Goal: Information Seeking & Learning: Learn about a topic

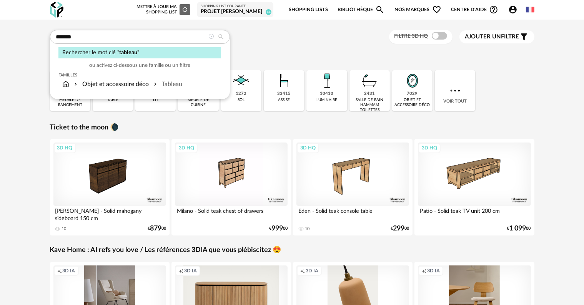
type input "*******"
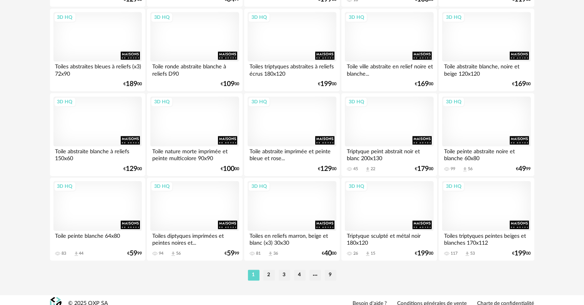
scroll to position [1547, 0]
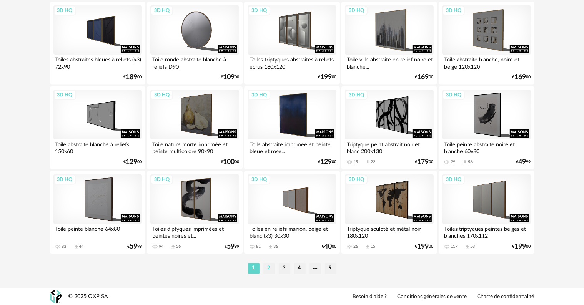
click at [265, 270] on li "2" at bounding box center [269, 268] width 12 height 11
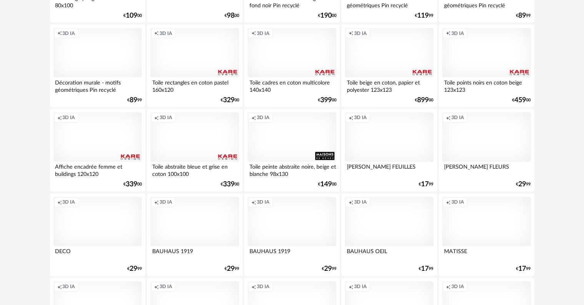
scroll to position [1547, 0]
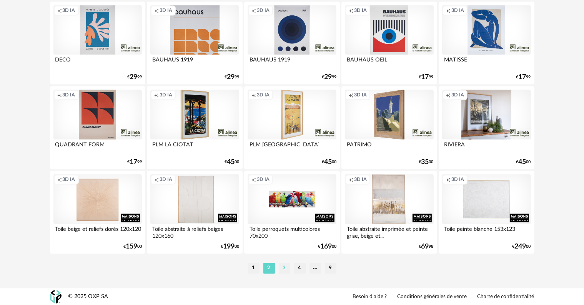
click at [284, 267] on li "3" at bounding box center [285, 268] width 12 height 11
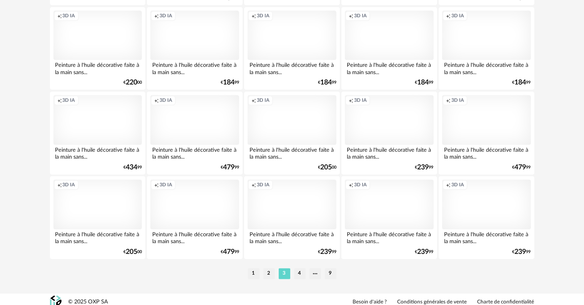
scroll to position [1547, 0]
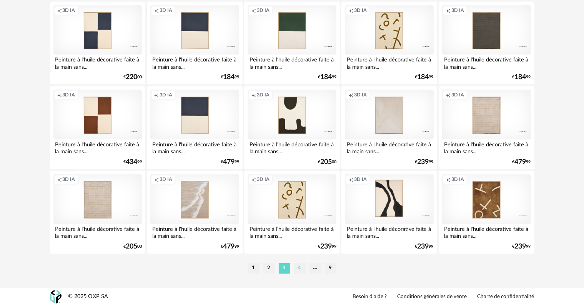
click at [297, 268] on li "4" at bounding box center [300, 268] width 12 height 11
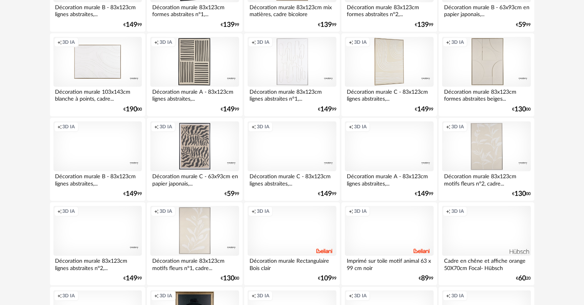
scroll to position [884, 0]
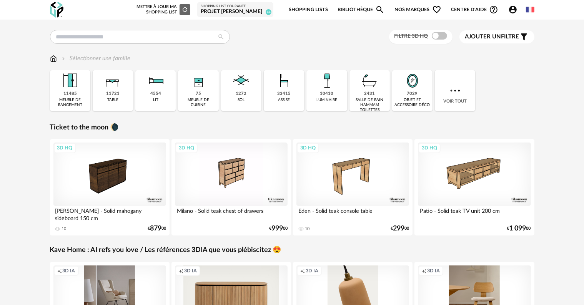
click at [317, 8] on link "Shopping Lists" at bounding box center [308, 10] width 39 height 18
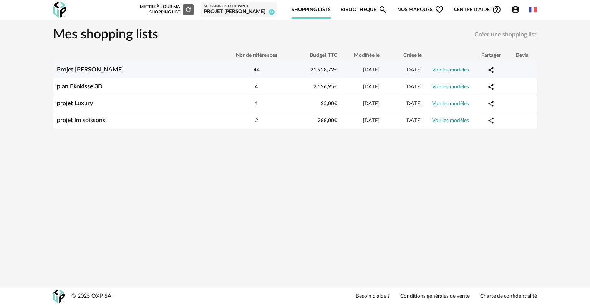
click at [446, 69] on link "Voir les modèles" at bounding box center [450, 69] width 37 height 5
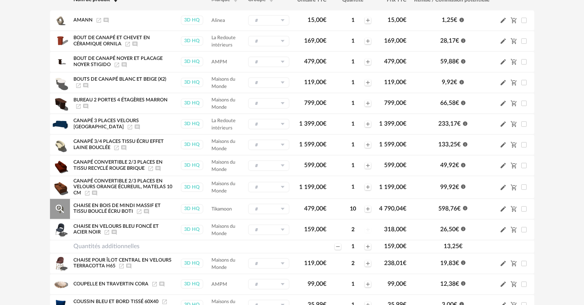
scroll to position [154, 0]
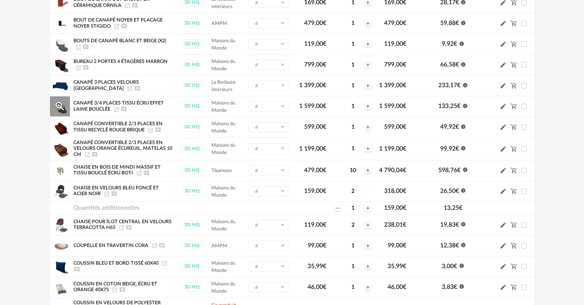
click at [280, 105] on icon at bounding box center [283, 106] width 10 height 11
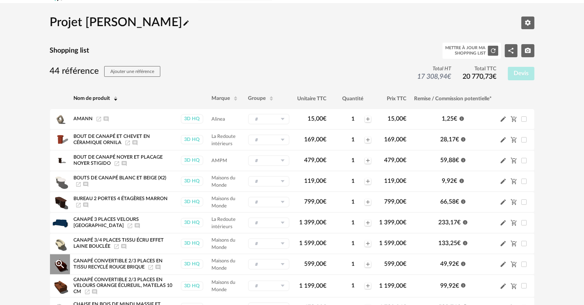
scroll to position [38, 0]
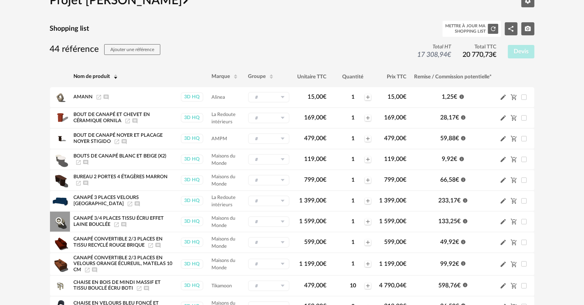
click at [74, 221] on div "Canapé 3/4 places tissu écru effet laine bouclée Launch icon Ajouter un comment…" at bounding box center [123, 222] width 99 height 12
click at [95, 219] on span "Canapé 3/4 places tissu écru effet laine bouclée" at bounding box center [119, 221] width 90 height 11
click at [56, 222] on icon "Magnify Plus Outline icon" at bounding box center [60, 222] width 12 height 12
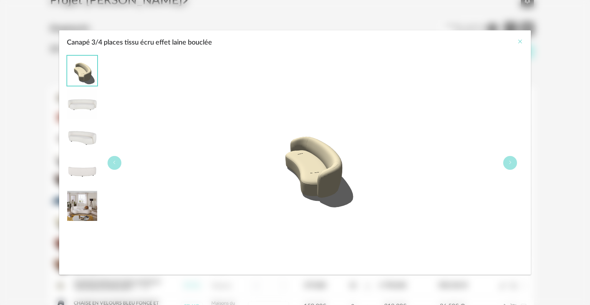
click at [522, 41] on icon "Close" at bounding box center [520, 41] width 6 height 6
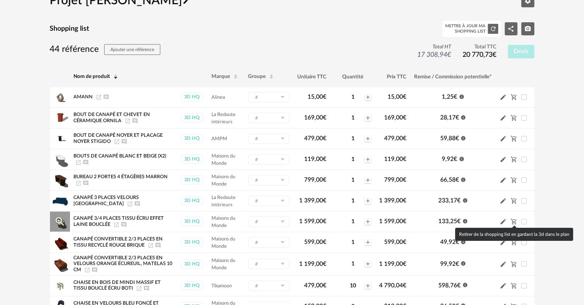
click at [511, 221] on icon "Cart Minus icon" at bounding box center [513, 221] width 7 height 7
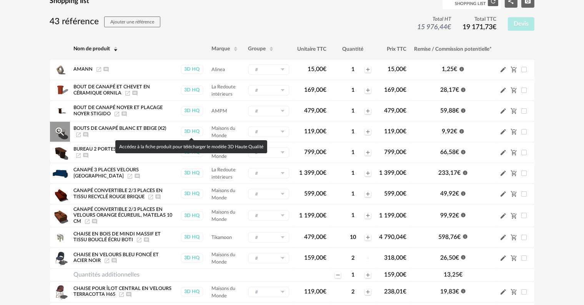
scroll to position [77, 0]
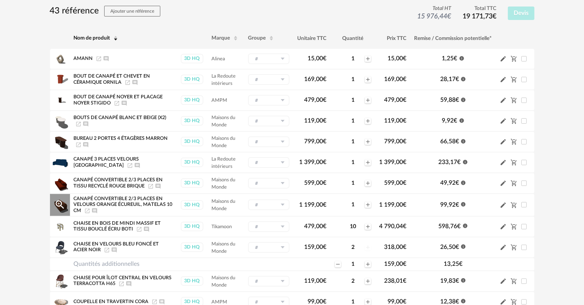
click at [501, 206] on icon "Pencil icon" at bounding box center [502, 205] width 7 height 7
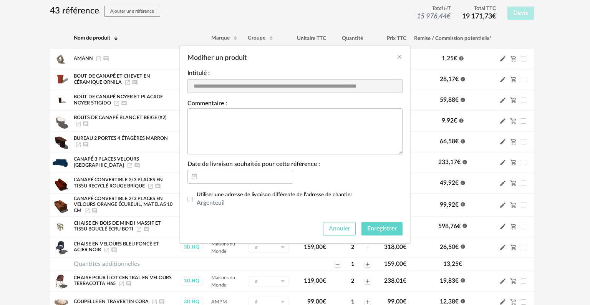
click at [332, 231] on span "Annuler" at bounding box center [340, 229] width 22 height 6
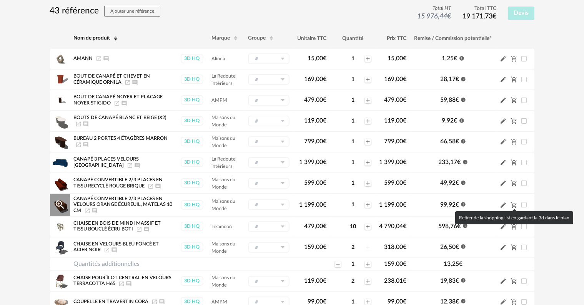
click at [512, 204] on icon "Cart Minus icon" at bounding box center [513, 205] width 7 height 7
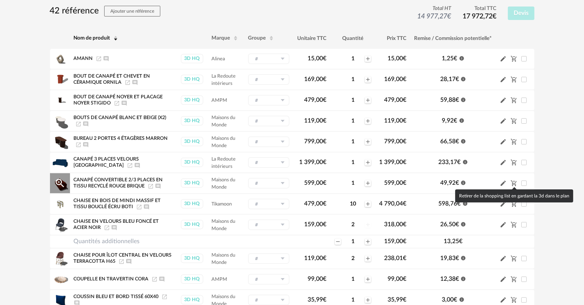
click at [512, 183] on icon "Cart Minus icon" at bounding box center [513, 184] width 6 height 6
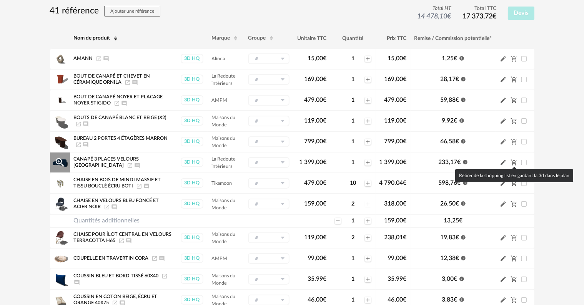
click at [511, 161] on icon "Cart Minus icon" at bounding box center [513, 162] width 7 height 7
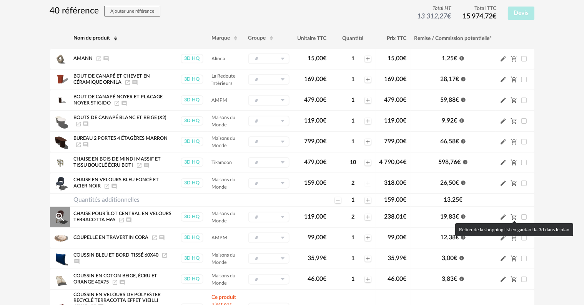
click at [513, 216] on icon "Cart Minus icon" at bounding box center [513, 217] width 7 height 7
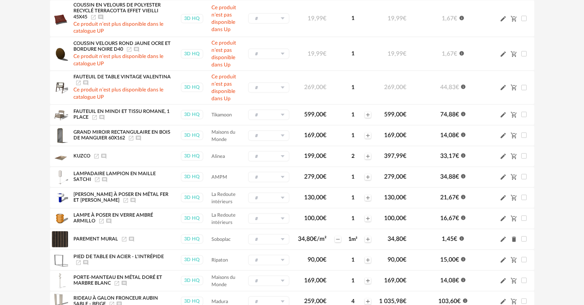
scroll to position [384, 0]
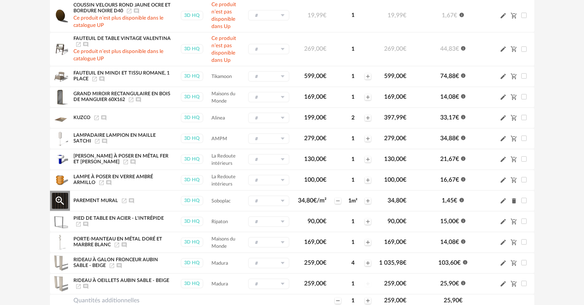
click at [513, 199] on icon "Delete icon" at bounding box center [513, 200] width 4 height 5
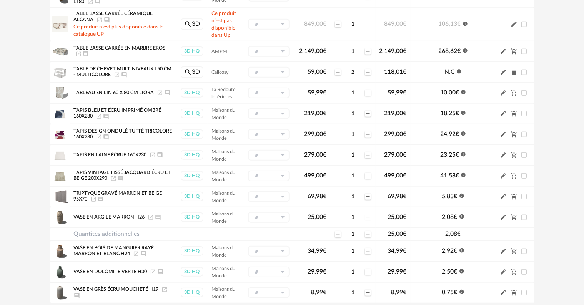
scroll to position [692, 0]
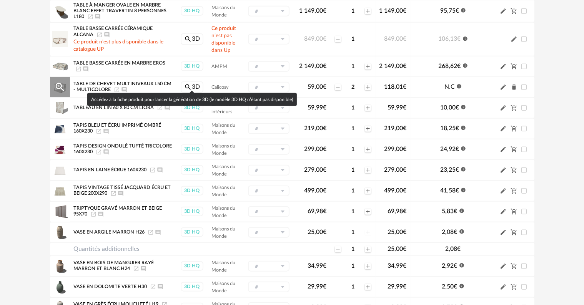
click at [193, 84] on link "Magnify icon 3D" at bounding box center [192, 87] width 23 height 12
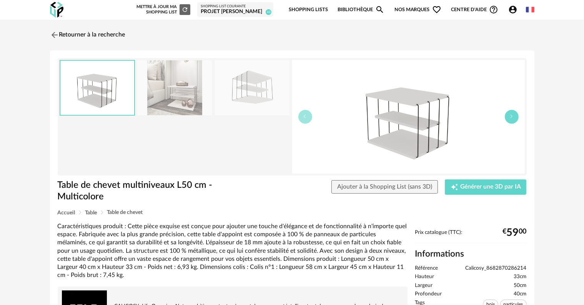
click at [510, 120] on button "button" at bounding box center [511, 117] width 14 height 14
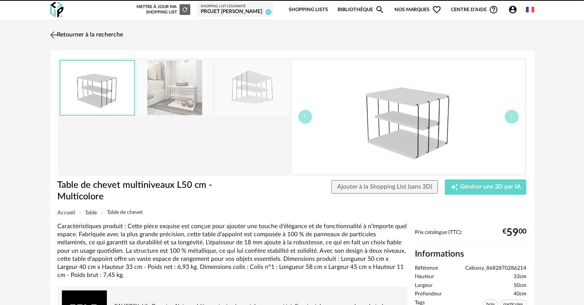
click at [116, 34] on link "Retourner à la recherche" at bounding box center [85, 35] width 75 height 17
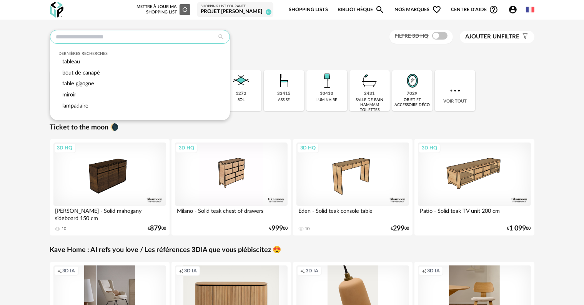
click at [133, 33] on input "text" at bounding box center [140, 37] width 180 height 14
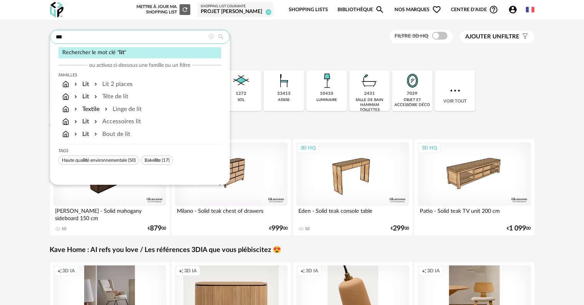
type input "***"
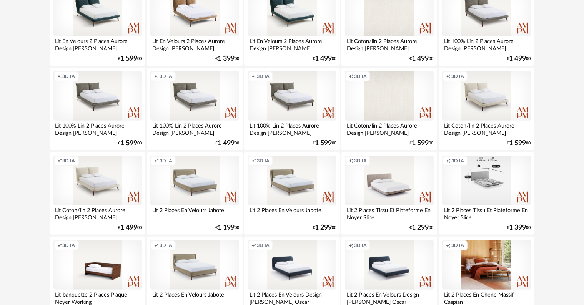
scroll to position [307, 0]
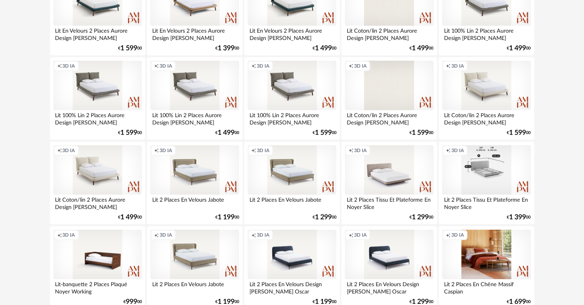
click at [484, 181] on div "Creation icon 3D IA" at bounding box center [486, 170] width 88 height 50
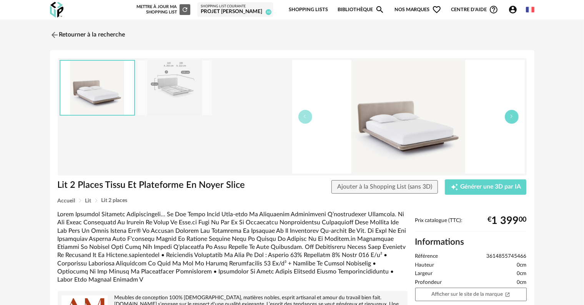
click at [510, 118] on icon "button" at bounding box center [511, 116] width 5 height 5
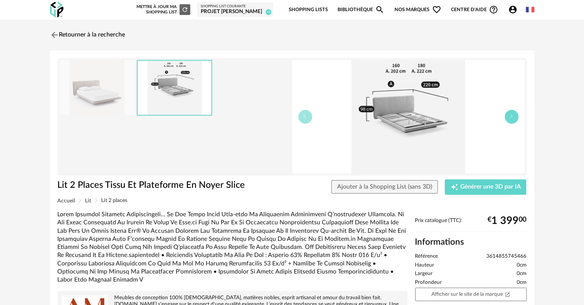
click at [510, 118] on icon "button" at bounding box center [511, 116] width 5 height 5
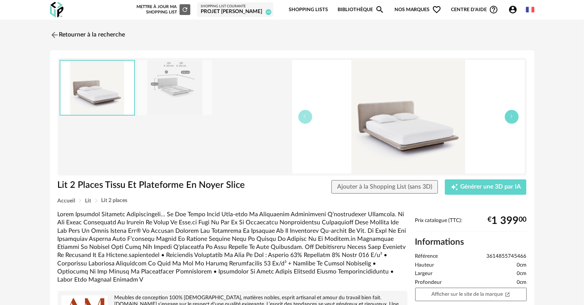
click at [510, 118] on icon "button" at bounding box center [511, 116] width 5 height 5
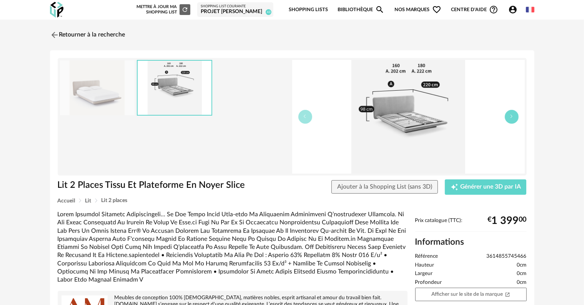
click at [510, 118] on icon "button" at bounding box center [511, 116] width 5 height 5
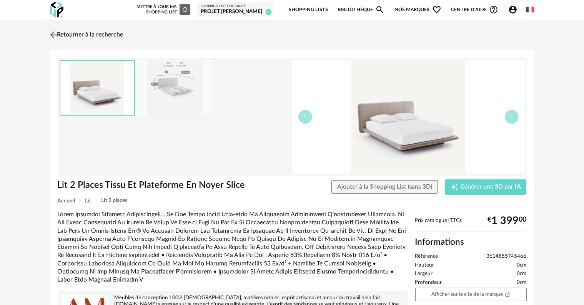
click at [53, 34] on img at bounding box center [53, 34] width 11 height 11
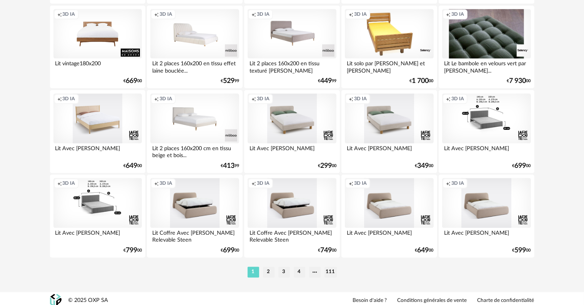
scroll to position [1547, 0]
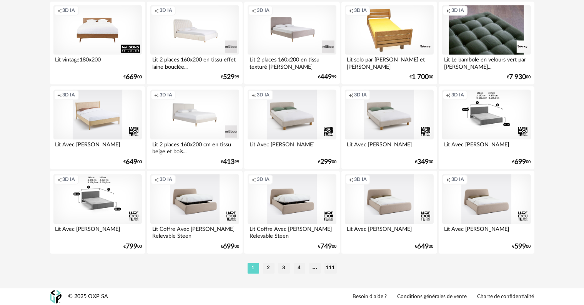
click at [268, 267] on li "2" at bounding box center [269, 268] width 12 height 11
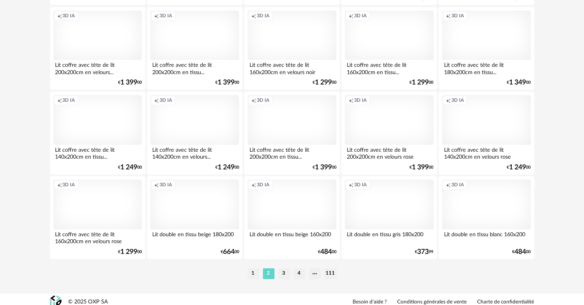
scroll to position [1547, 0]
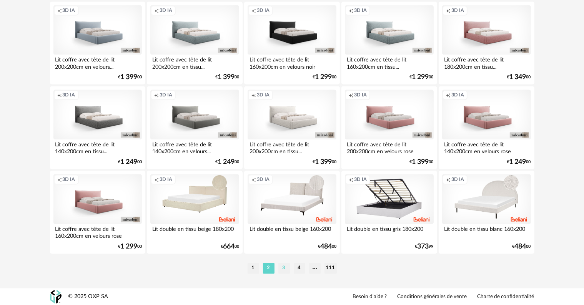
click at [282, 269] on li "3" at bounding box center [284, 268] width 12 height 11
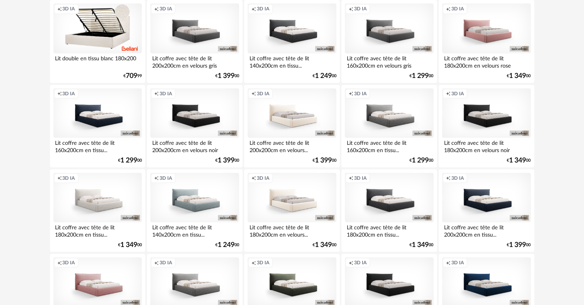
scroll to position [279, 0]
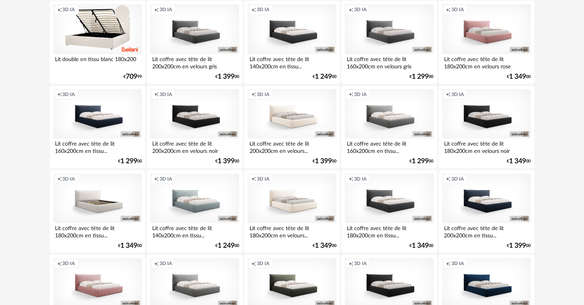
click at [88, 204] on div "Creation icon 3D IA" at bounding box center [97, 199] width 88 height 50
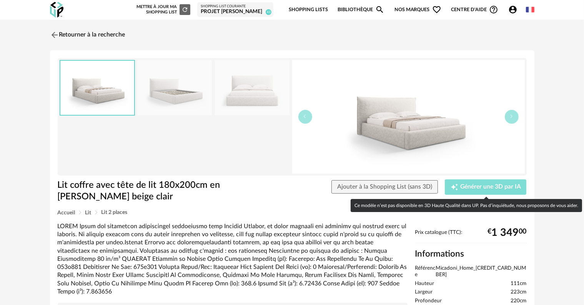
click at [468, 187] on span "Générer une 3D par IA" at bounding box center [490, 187] width 61 height 6
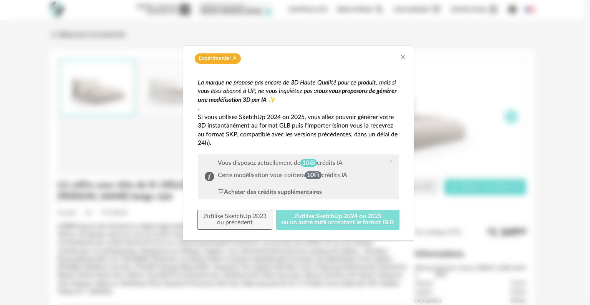
click at [294, 218] on button "J'utilise SketchUp 2024 ou 2025 ou un autre outil acceptant le format GLB" at bounding box center [338, 220] width 124 height 20
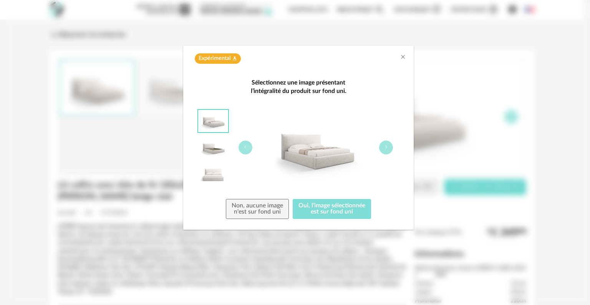
click at [312, 209] on button "Oui, l'image sélectionnée est sur fond uni" at bounding box center [332, 209] width 78 height 20
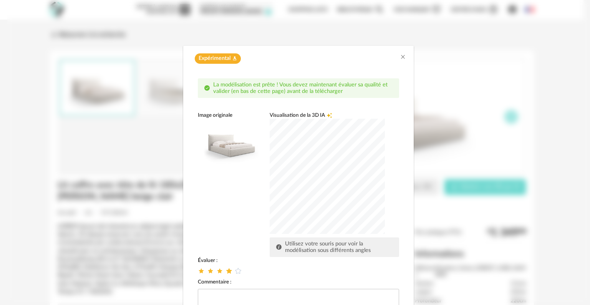
click at [228, 271] on icon "dialog" at bounding box center [229, 271] width 8 height 8
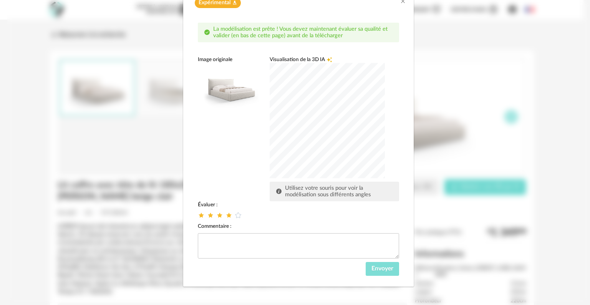
click at [381, 269] on span "Envoyer" at bounding box center [383, 268] width 22 height 6
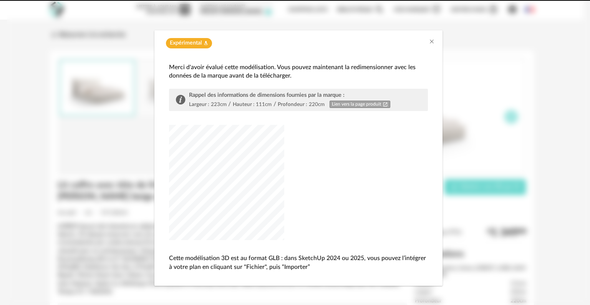
scroll to position [15, 0]
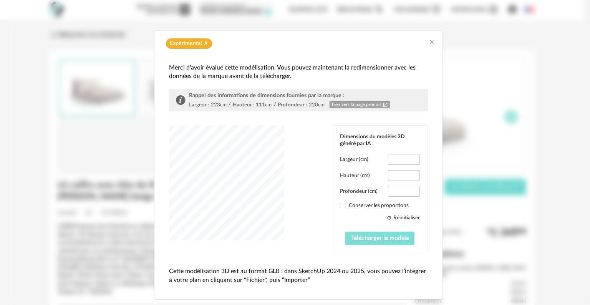
click at [360, 235] on span "Télécharger le modèle" at bounding box center [380, 238] width 58 height 6
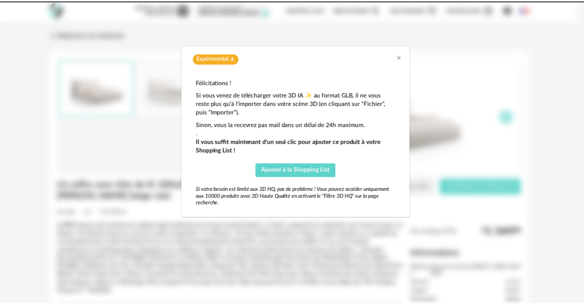
scroll to position [0, 0]
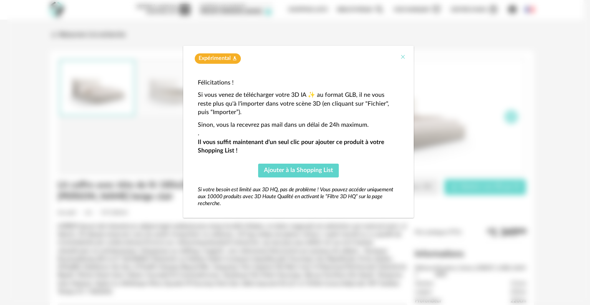
click at [401, 58] on icon "Close" at bounding box center [403, 57] width 6 height 6
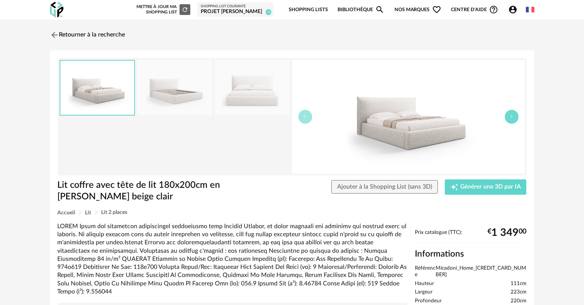
click at [513, 119] on button "button" at bounding box center [511, 117] width 14 height 14
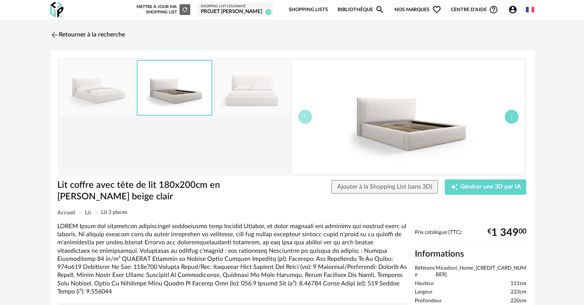
click at [513, 119] on button "button" at bounding box center [511, 117] width 14 height 14
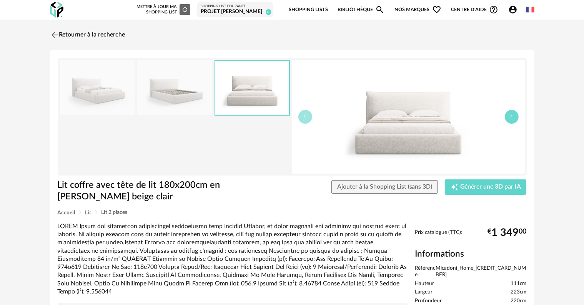
click at [513, 119] on button "button" at bounding box center [511, 117] width 14 height 14
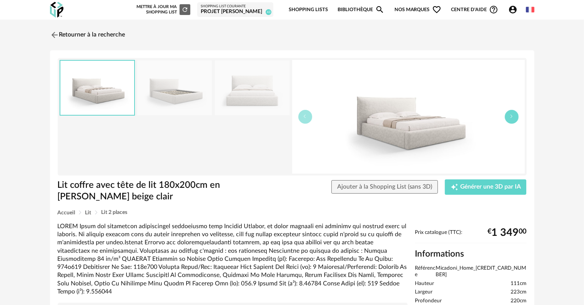
click at [513, 119] on button "button" at bounding box center [511, 117] width 14 height 14
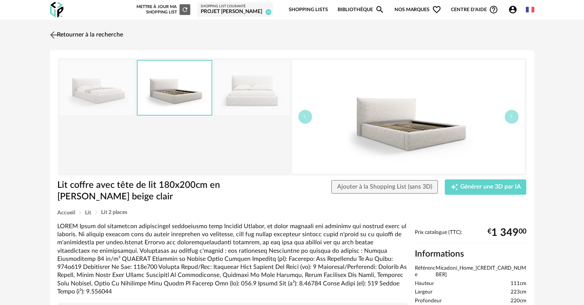
click at [106, 34] on link "Retourner à la recherche" at bounding box center [85, 35] width 75 height 17
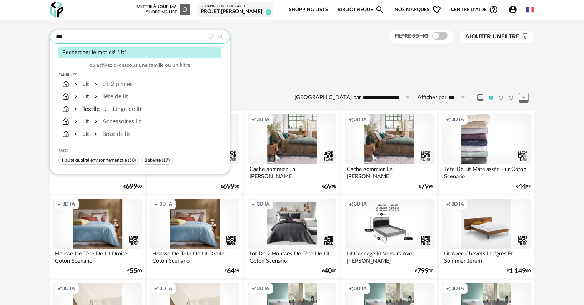
click at [128, 40] on input "***" at bounding box center [140, 37] width 180 height 14
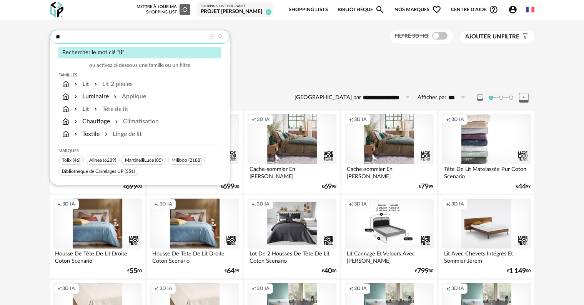
type input "*"
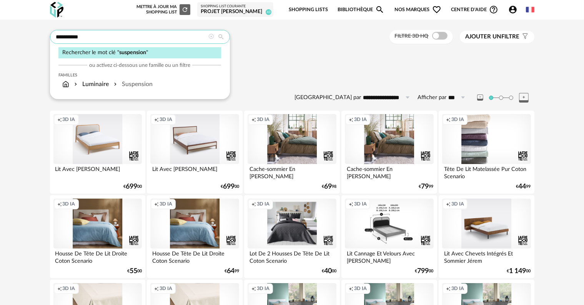
type input "**********"
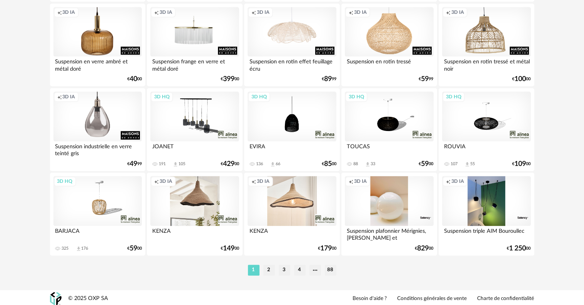
scroll to position [1547, 0]
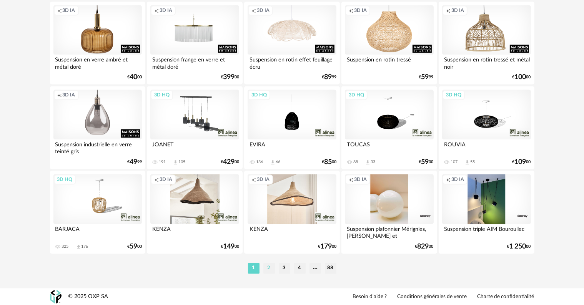
click at [270, 269] on li "2" at bounding box center [269, 268] width 12 height 11
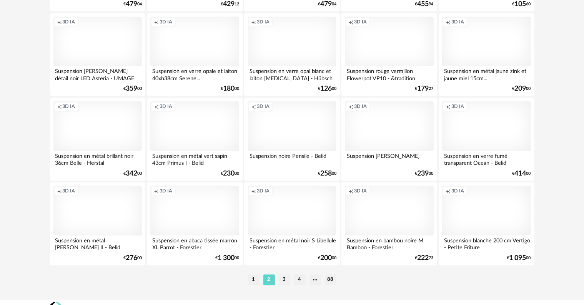
scroll to position [1547, 0]
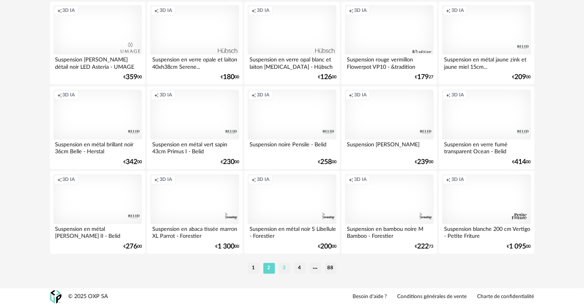
click at [285, 272] on li "3" at bounding box center [285, 268] width 12 height 11
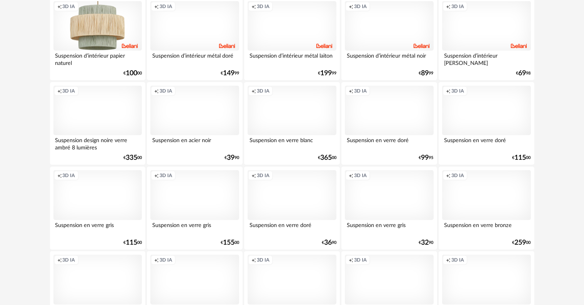
scroll to position [538, 0]
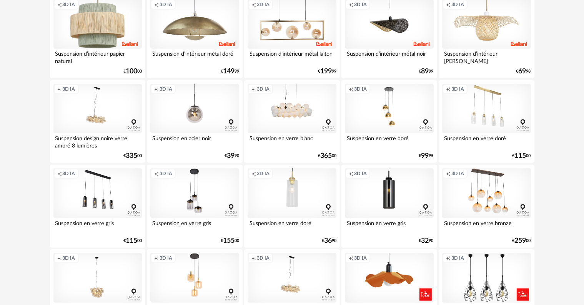
click at [292, 120] on div "Creation icon 3D IA" at bounding box center [291, 109] width 88 height 50
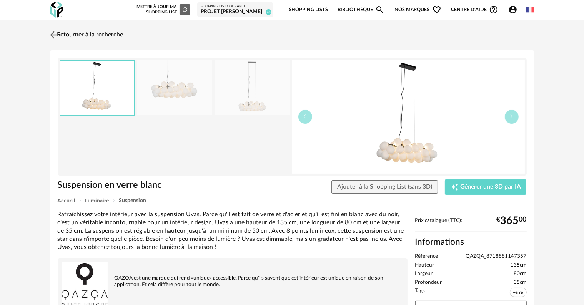
click at [71, 34] on link "Retourner à la recherche" at bounding box center [85, 35] width 75 height 17
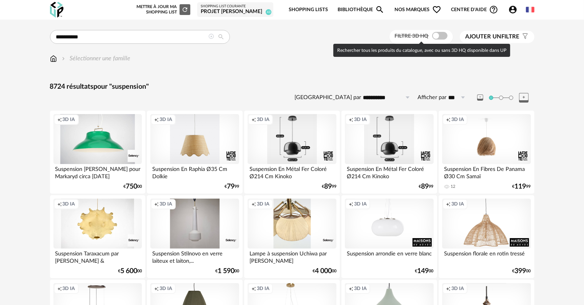
click at [441, 37] on span at bounding box center [439, 36] width 15 height 8
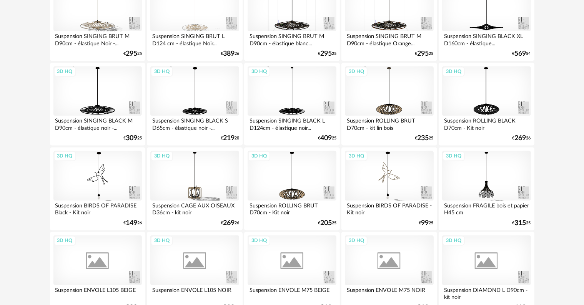
scroll to position [1547, 0]
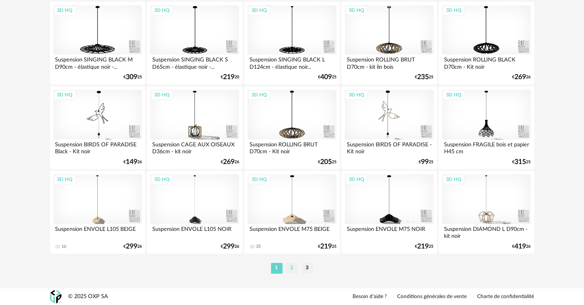
click at [292, 270] on li "2" at bounding box center [292, 268] width 12 height 11
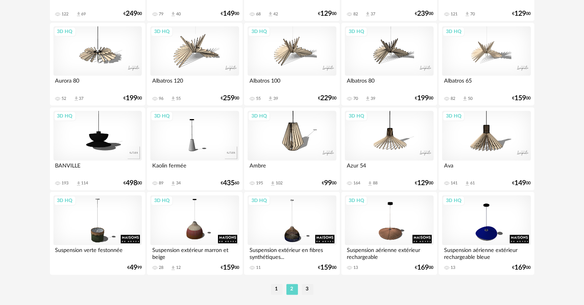
scroll to position [1547, 0]
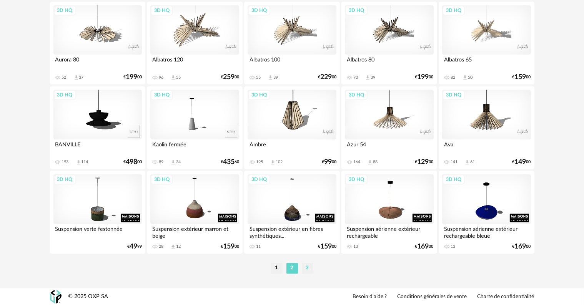
click at [307, 269] on li "3" at bounding box center [308, 268] width 12 height 11
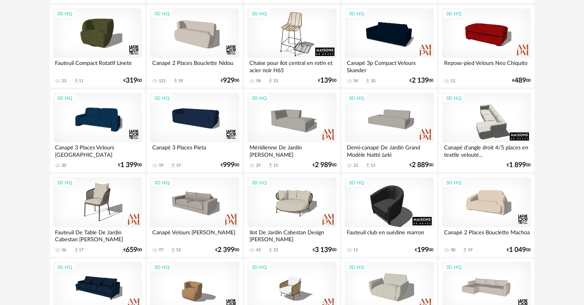
scroll to position [538, 0]
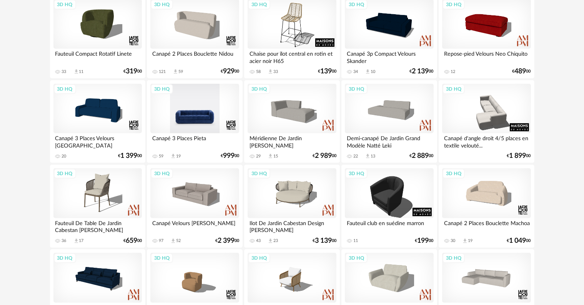
click at [203, 115] on div "3D HQ" at bounding box center [194, 109] width 88 height 50
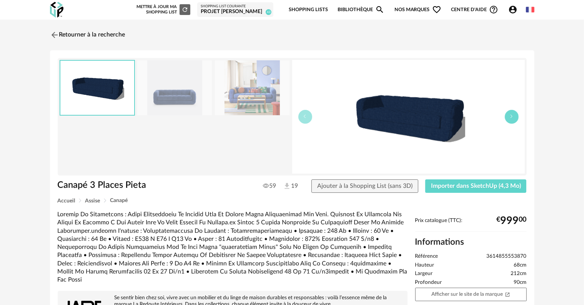
click at [508, 118] on button "button" at bounding box center [511, 117] width 14 height 14
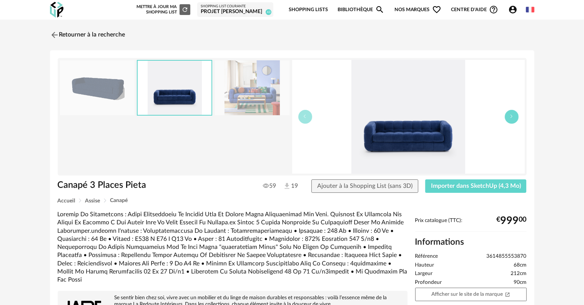
click at [508, 118] on button "button" at bounding box center [511, 117] width 14 height 14
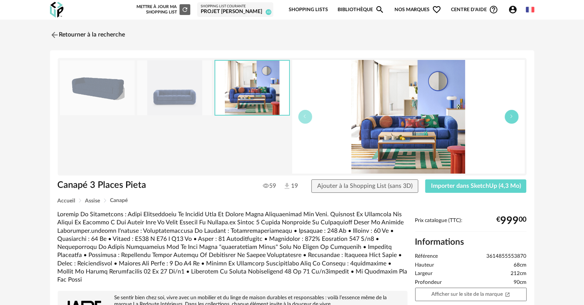
click at [508, 118] on button "button" at bounding box center [511, 117] width 14 height 14
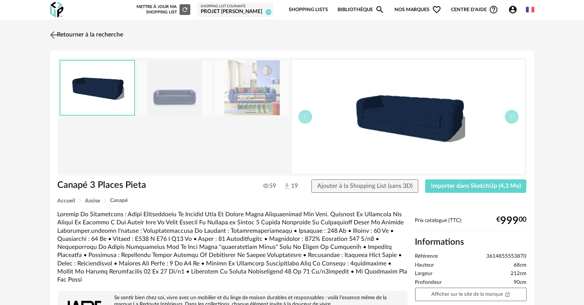
click at [80, 33] on link "Retourner à la recherche" at bounding box center [85, 35] width 75 height 17
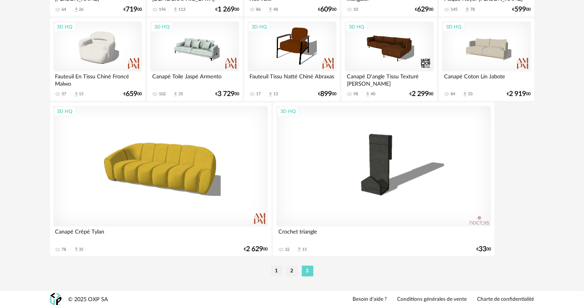
scroll to position [788, 0]
